Goal: Task Accomplishment & Management: Complete application form

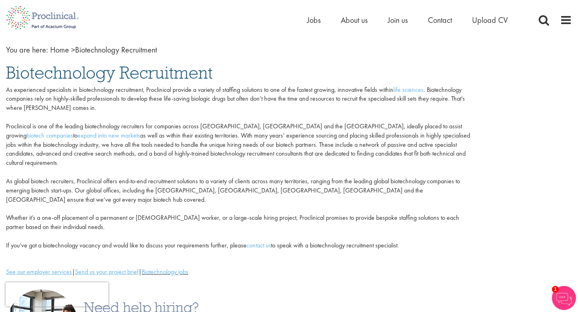
scroll to position [29, 0]
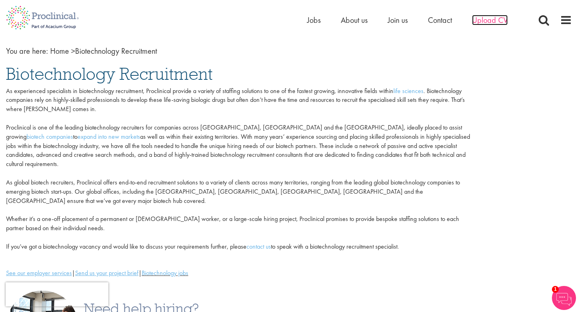
click at [492, 19] on span "Upload CV" at bounding box center [490, 20] width 36 height 10
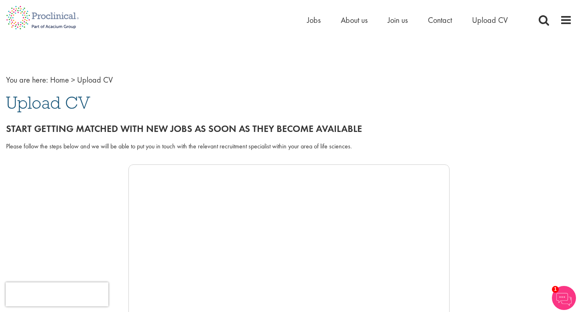
click at [565, 304] on img at bounding box center [564, 298] width 24 height 24
click at [563, 295] on img at bounding box center [564, 298] width 24 height 24
